Goal: Task Accomplishment & Management: Complete application form

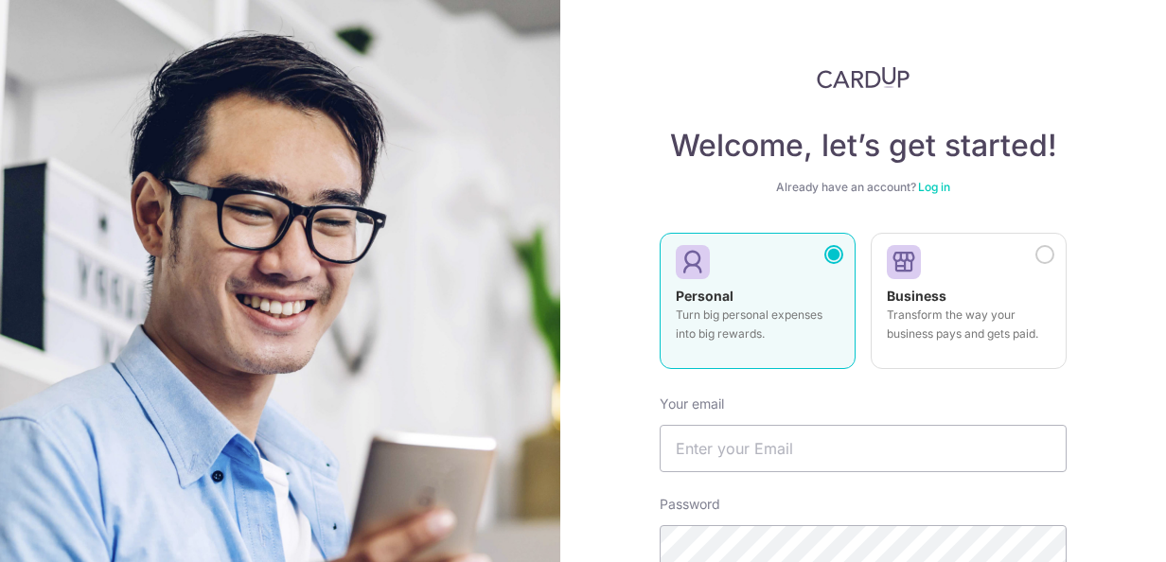
scroll to position [263, 0]
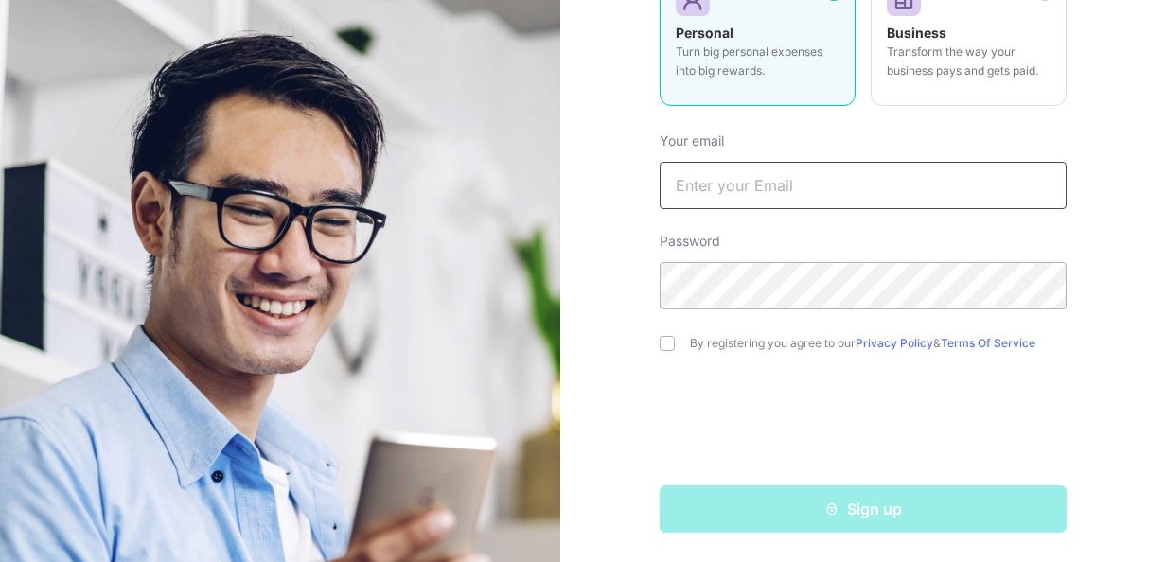
type input "[EMAIL_ADDRESS][DOMAIN_NAME]"
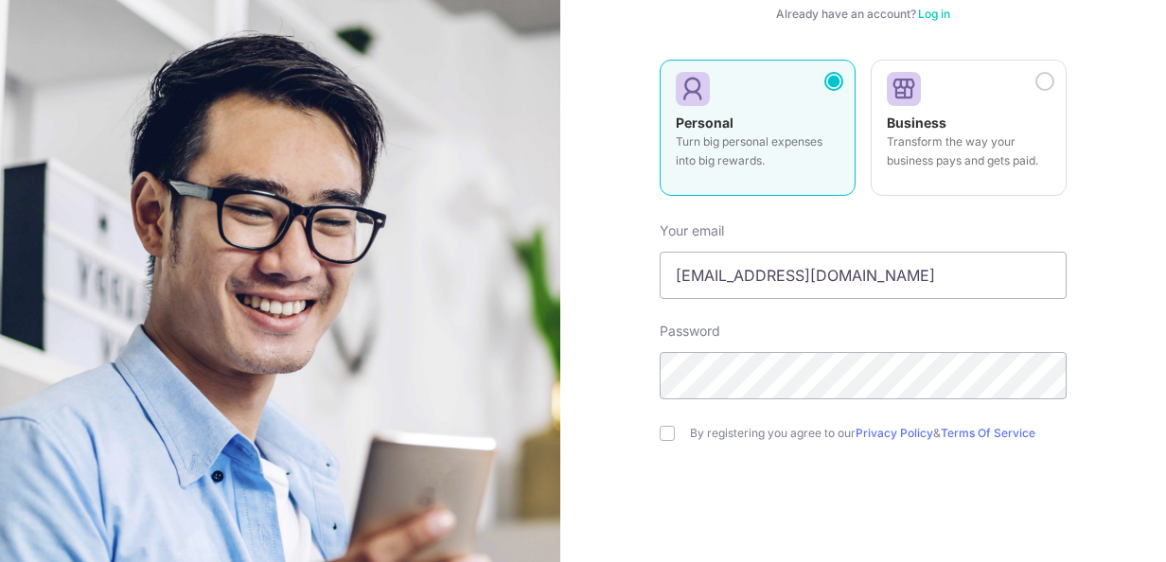
scroll to position [189, 0]
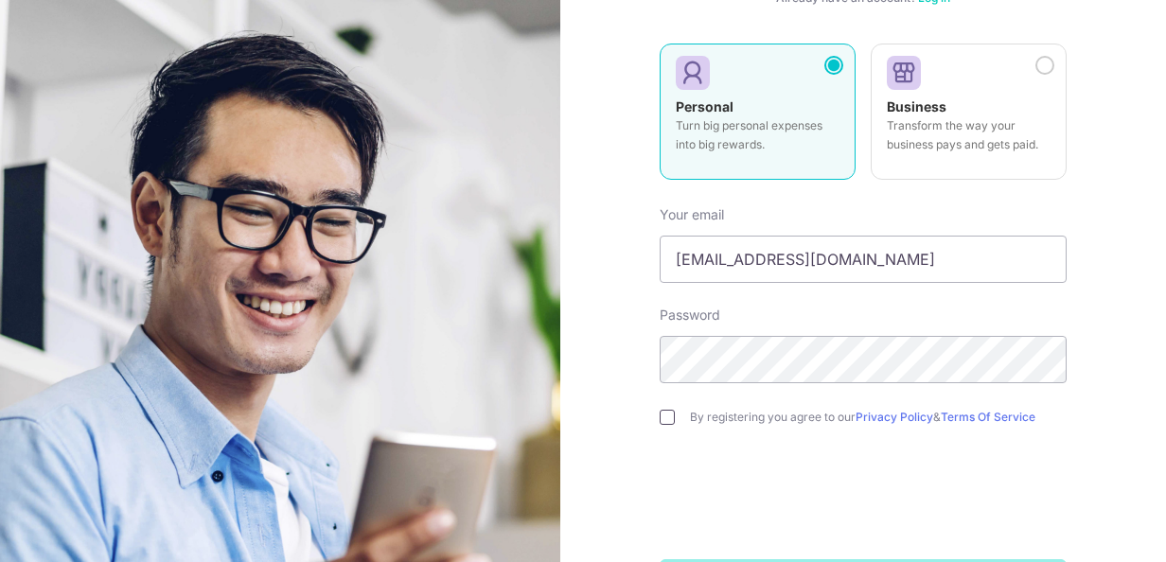
click at [667, 417] on div "By registering you agree to our Privacy Policy & Terms Of Service" at bounding box center [863, 417] width 407 height 23
click at [664, 418] on input "checkbox" at bounding box center [667, 417] width 15 height 15
checkbox input "true"
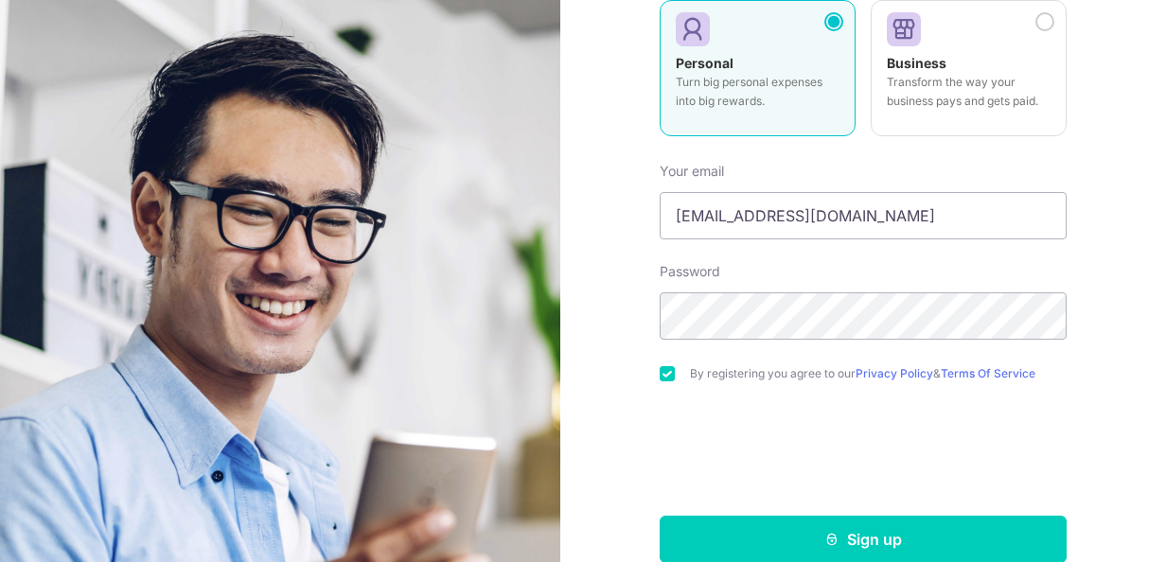
scroll to position [263, 0]
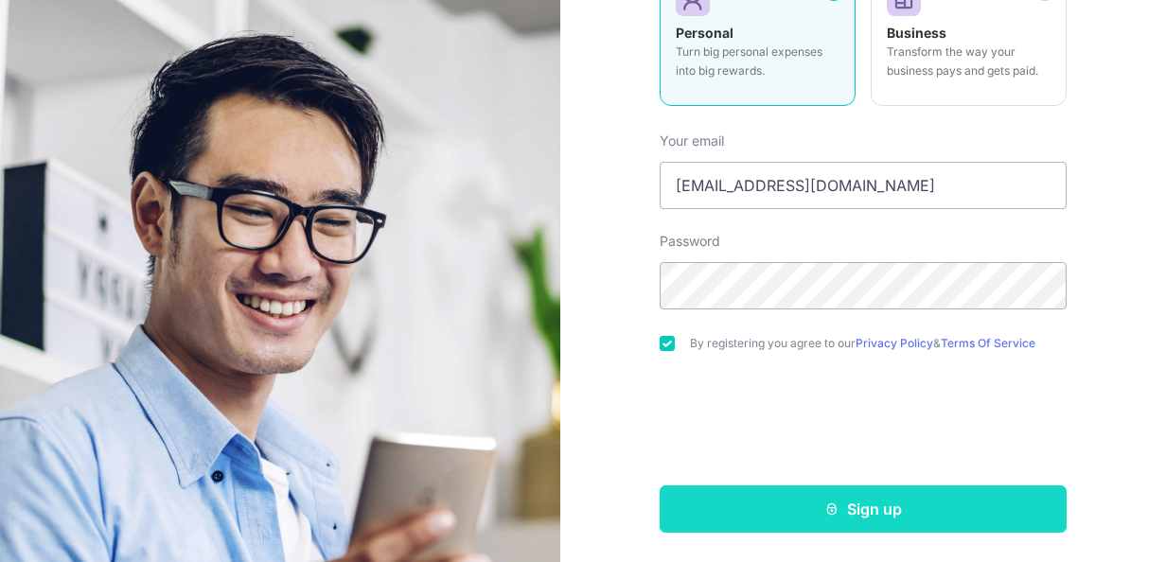
click at [865, 510] on button "Sign up" at bounding box center [863, 509] width 407 height 47
